Goal: Task Accomplishment & Management: Complete application form

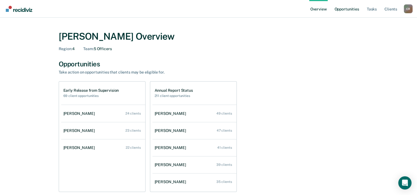
click at [354, 3] on link "Opportunities" at bounding box center [346, 9] width 27 height 18
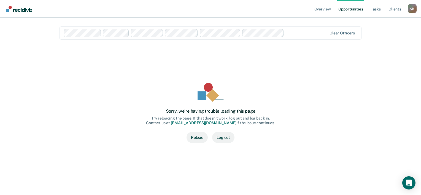
click at [190, 136] on button "Reload" at bounding box center [196, 137] width 21 height 11
click at [224, 139] on button "Log out" at bounding box center [223, 137] width 22 height 11
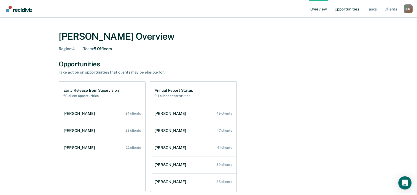
click at [351, 9] on link "Opportunities" at bounding box center [346, 9] width 27 height 18
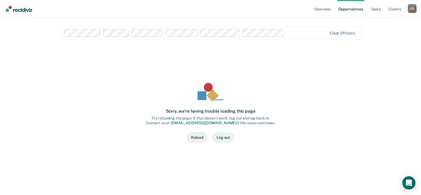
click at [195, 135] on button "Reload" at bounding box center [196, 137] width 21 height 11
click at [201, 140] on button "Reload" at bounding box center [196, 137] width 21 height 11
click at [325, 10] on link "Overview" at bounding box center [322, 9] width 19 height 18
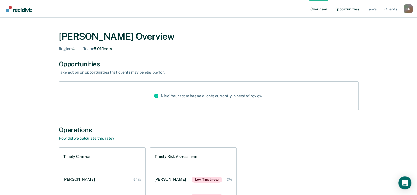
click at [344, 8] on link "Opportunities" at bounding box center [346, 9] width 27 height 18
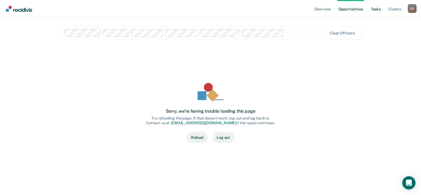
click at [371, 12] on link "Tasks" at bounding box center [375, 9] width 12 height 18
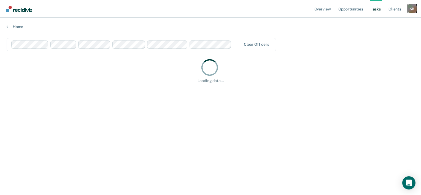
click at [414, 9] on div "C R" at bounding box center [411, 8] width 9 height 9
click at [374, 34] on link "Log Out" at bounding box center [390, 36] width 44 height 5
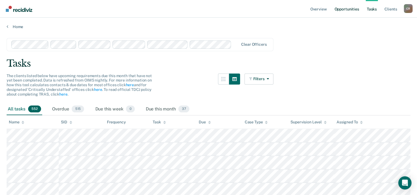
click at [349, 9] on link "Opportunities" at bounding box center [346, 9] width 27 height 18
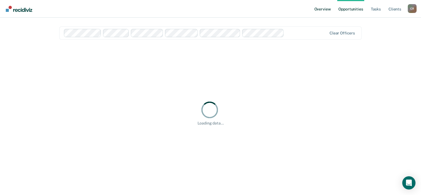
click at [327, 12] on link "Overview" at bounding box center [322, 9] width 19 height 18
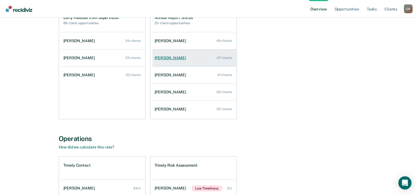
scroll to position [23, 0]
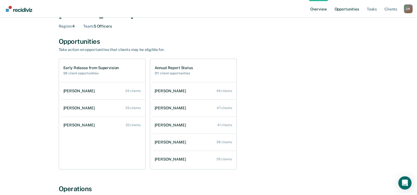
click at [351, 13] on link "Opportunities" at bounding box center [346, 9] width 27 height 18
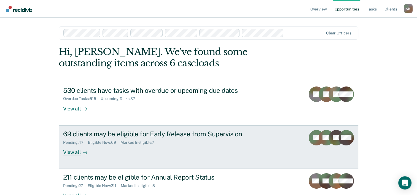
click at [68, 151] on div "View all" at bounding box center [78, 150] width 31 height 11
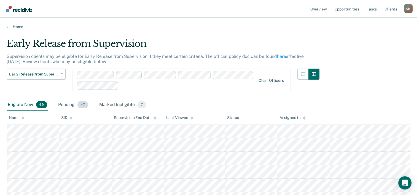
click at [85, 103] on span "47" at bounding box center [82, 104] width 11 height 7
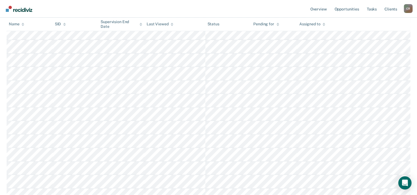
scroll to position [220, 0]
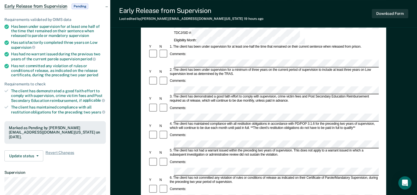
scroll to position [55, 0]
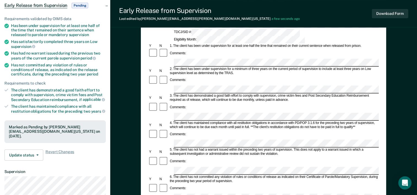
click at [184, 102] on div "Comments:" at bounding box center [263, 111] width 230 height 19
click at [390, 161] on div "Early Release from Supervision (ERS) Checklist, Recommendation, and Determinati…" at bounding box center [263, 166] width 306 height 374
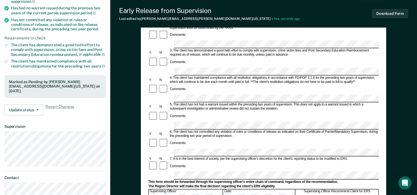
scroll to position [110, 0]
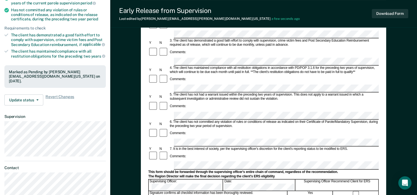
click at [397, 137] on div "Early Release from Supervision (ERS) Checklist, Recommendation, and Determinati…" at bounding box center [263, 111] width 306 height 374
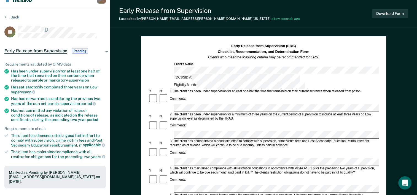
scroll to position [0, 0]
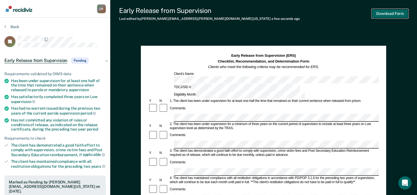
click at [382, 12] on button "Download Form" at bounding box center [389, 13] width 36 height 9
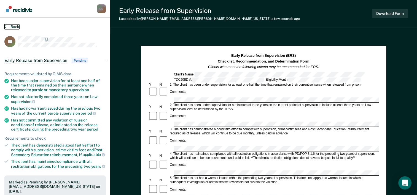
click at [14, 26] on button "Back" at bounding box center [11, 26] width 15 height 5
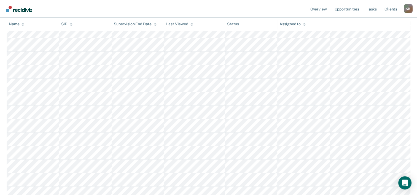
scroll to position [358, 0]
